Goal: Information Seeking & Learning: Find specific fact

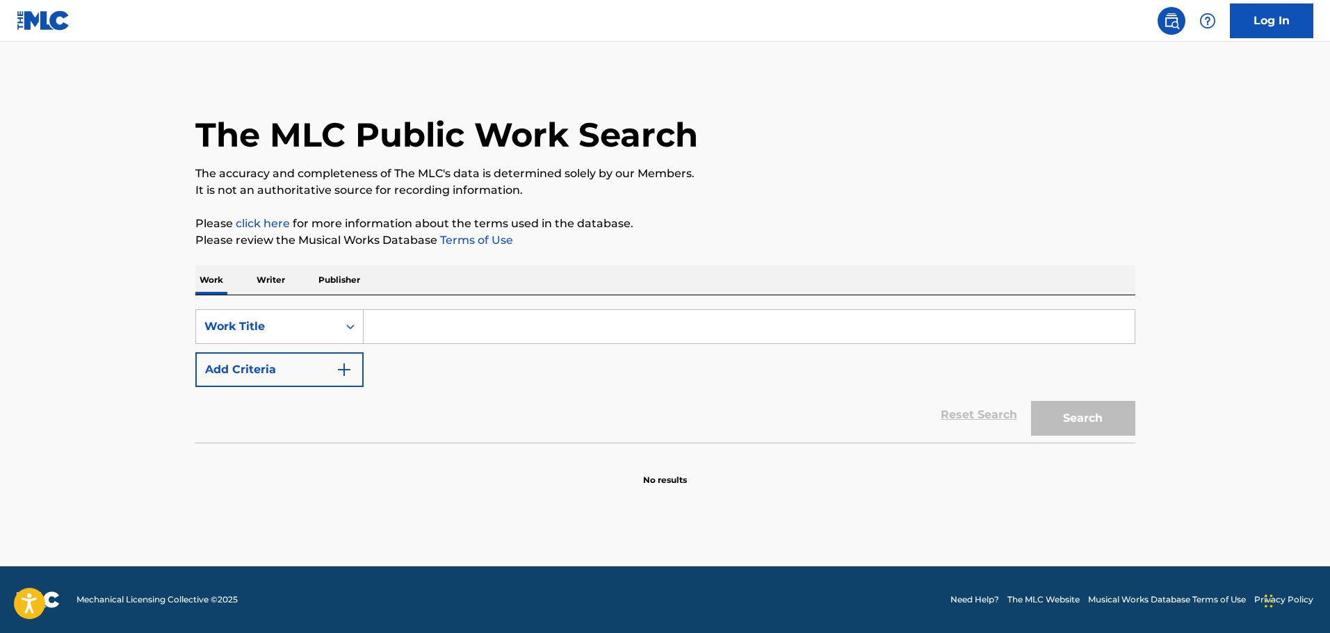
click at [398, 326] on input "Search Form" at bounding box center [749, 326] width 771 height 33
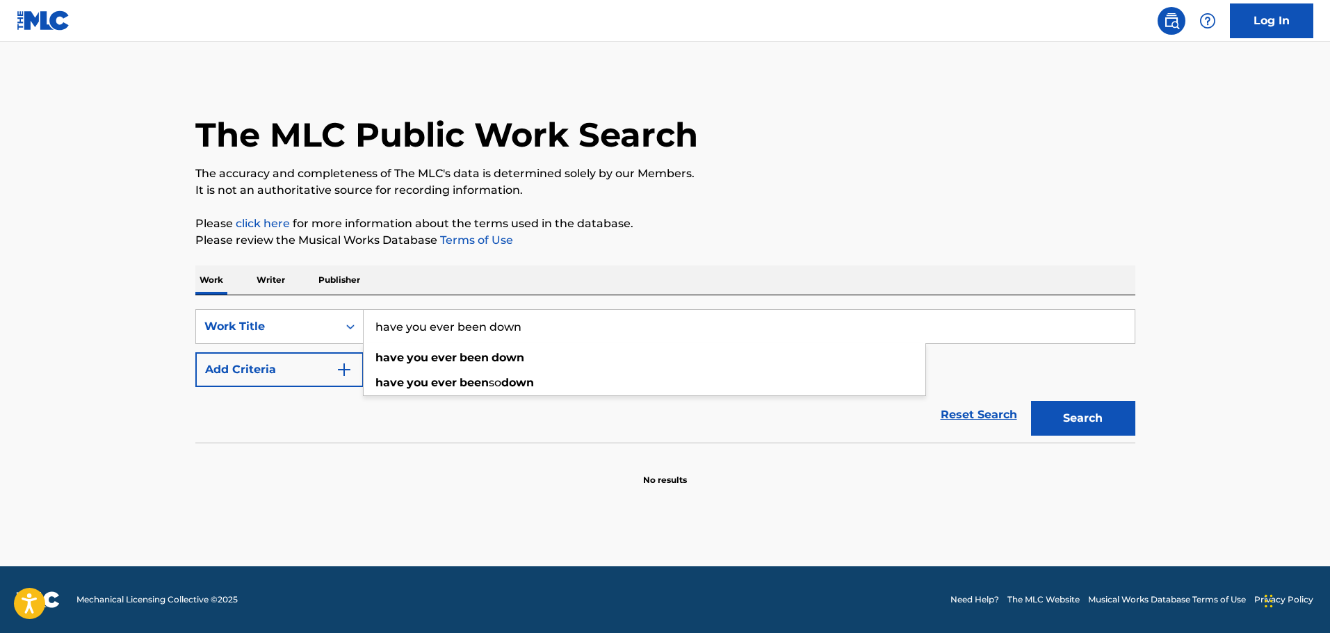
type input "have you ever been down"
click at [1031, 401] on button "Search" at bounding box center [1083, 418] width 104 height 35
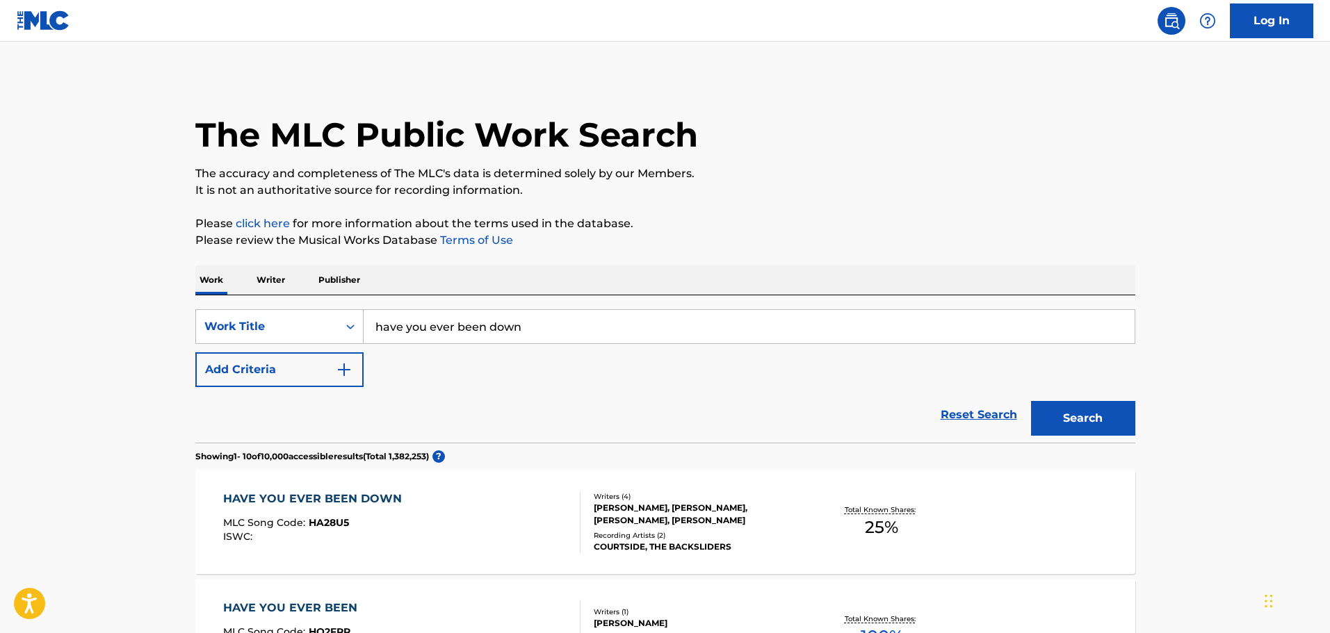
click at [345, 373] on img "Search Form" at bounding box center [344, 370] width 17 height 17
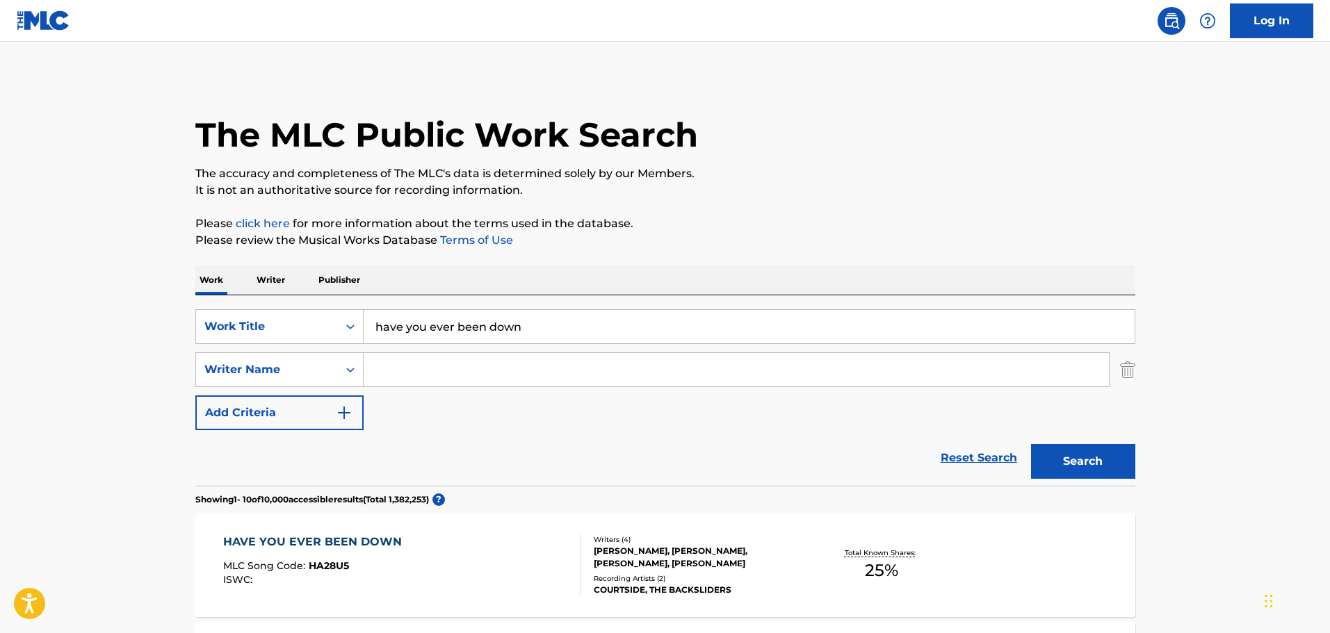
click at [474, 382] on input "Search Form" at bounding box center [736, 369] width 745 height 33
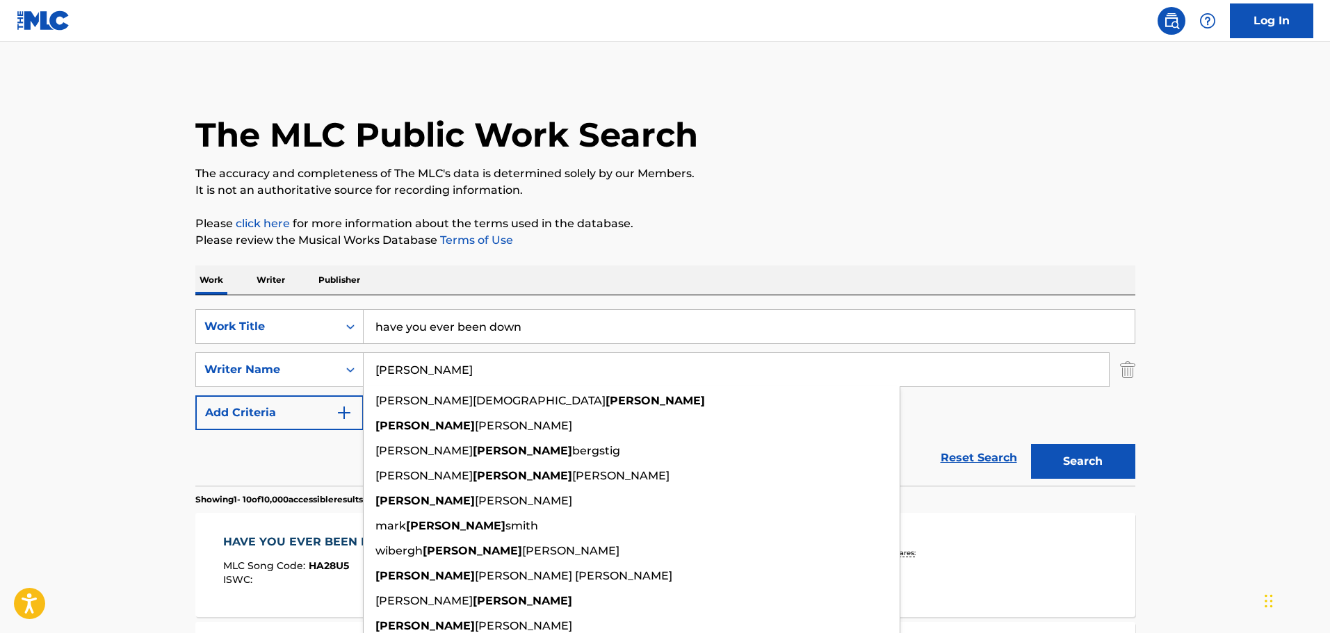
type input "[PERSON_NAME]"
click at [1031, 444] on button "Search" at bounding box center [1083, 461] width 104 height 35
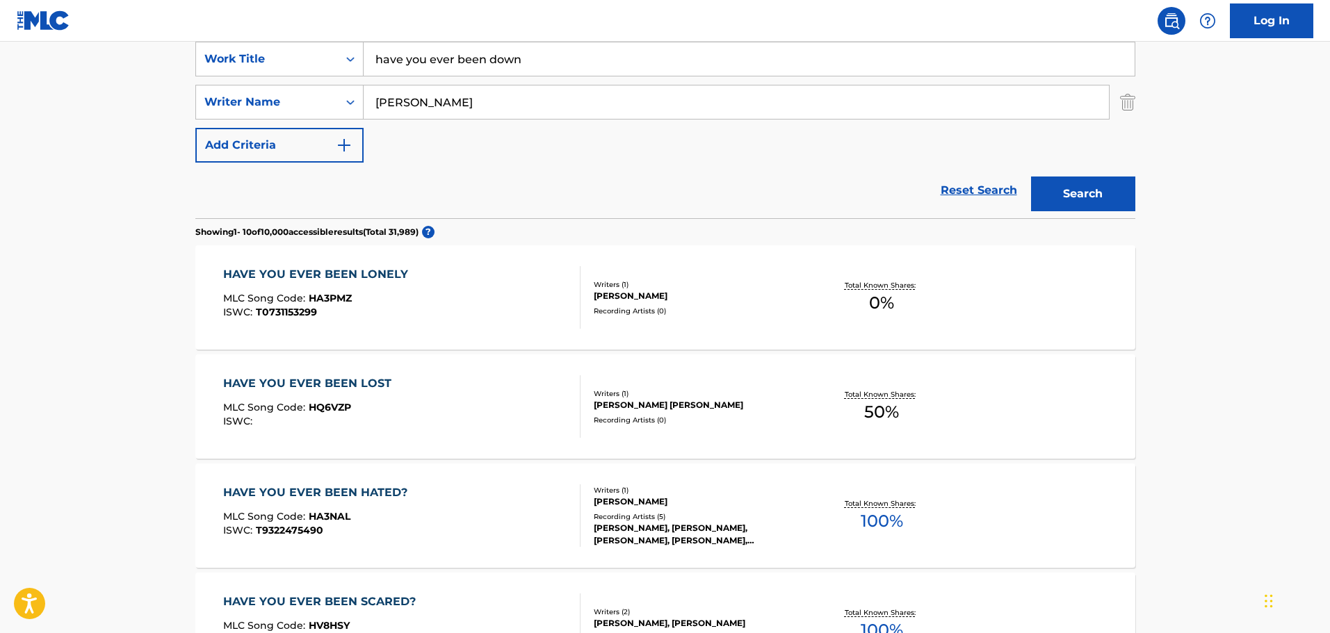
scroll to position [278, 0]
